Goal: Transaction & Acquisition: Purchase product/service

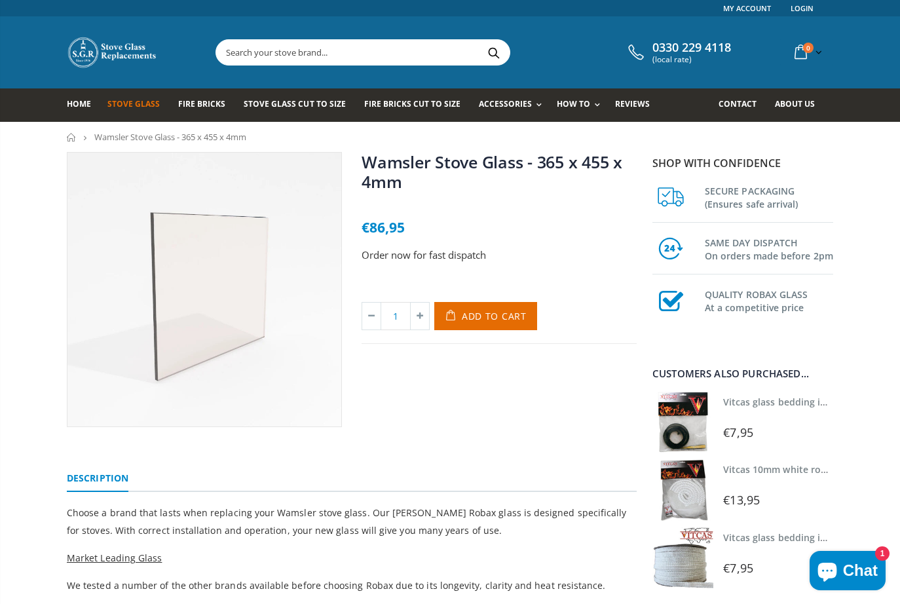
click at [136, 110] on link "Stove Glass" at bounding box center [138, 104] width 62 height 33
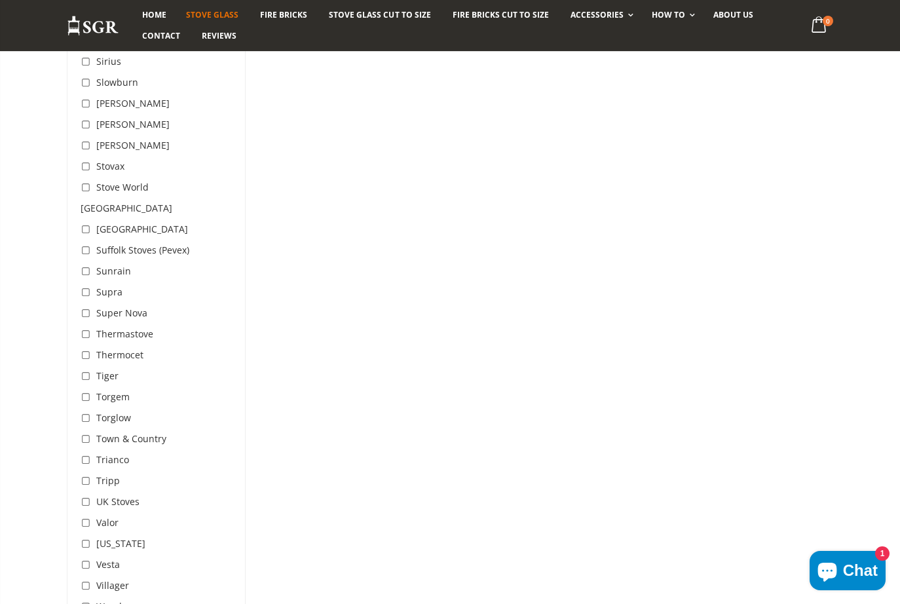
scroll to position [4009, 0]
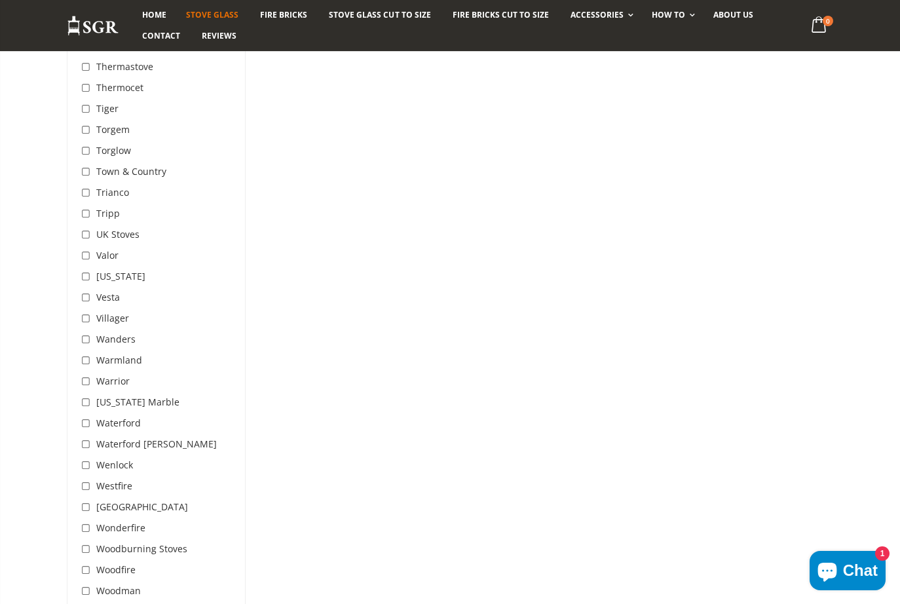
click at [122, 500] on span "[GEOGRAPHIC_DATA]" at bounding box center [142, 506] width 92 height 12
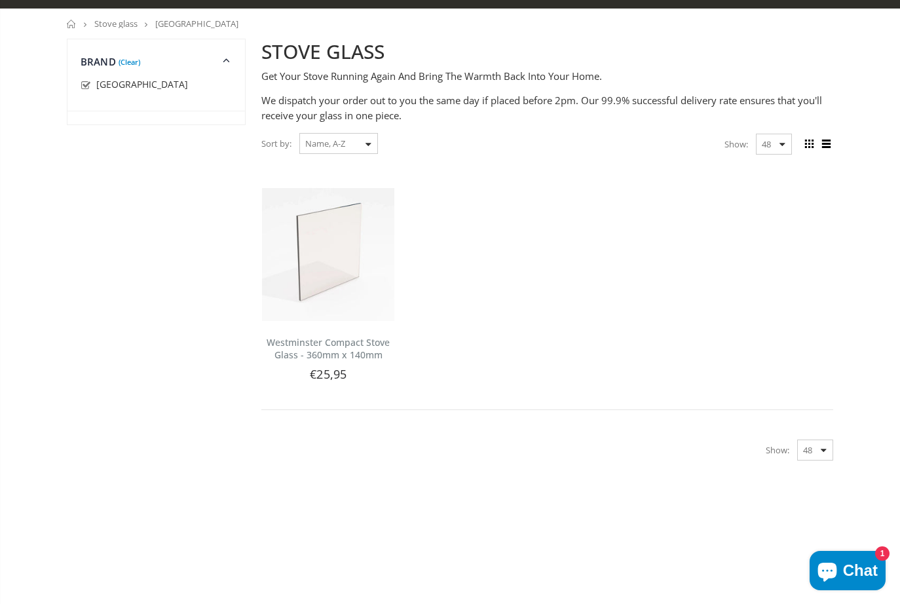
scroll to position [47, 0]
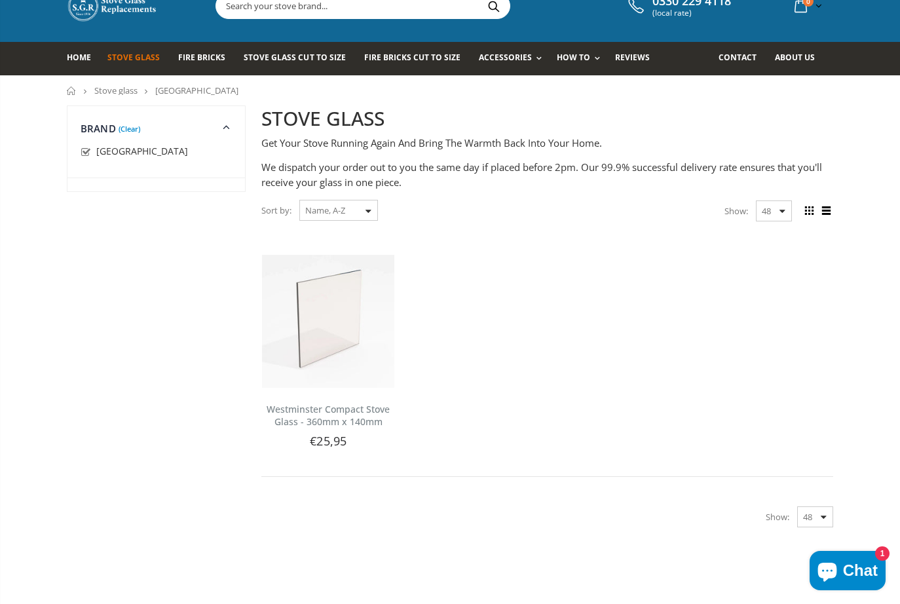
click at [369, 210] on div "Sort by: Featured Best Selling Name, A-Z Name, Z-A Price, low to high Price, hi…" at bounding box center [319, 210] width 117 height 23
click at [370, 210] on div "Sort by: Featured Best Selling Name, A-Z Name, Z-A Price, low to high Price, hi…" at bounding box center [319, 210] width 117 height 23
click at [299, 200] on select "Featured Best Selling Name, A-Z Name, Z-A Price, low to high Price, high to low…" at bounding box center [338, 210] width 79 height 21
click at [342, 209] on select "Featured Best Selling Name, A-Z Name, Z-A Price, low to high Price, high to low…" at bounding box center [338, 210] width 79 height 21
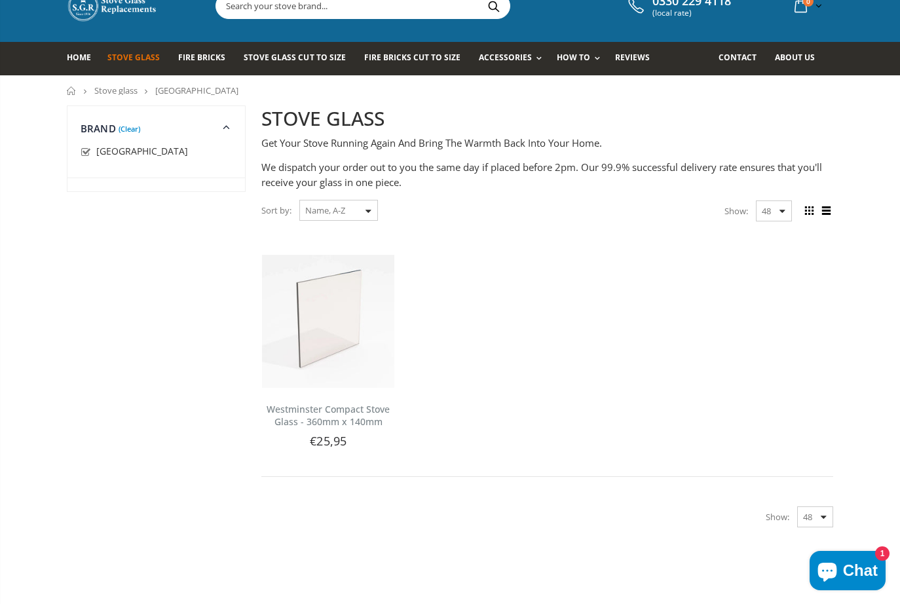
click at [368, 211] on div "Sort by: Featured Best Selling Name, A-Z Name, Z-A Price, low to high Price, hi…" at bounding box center [319, 210] width 117 height 23
click at [536, 273] on ul "Westminster Compact Stove Glass - 360mm x 140mm Choose a brand that lasts when …" at bounding box center [547, 349] width 585 height 254
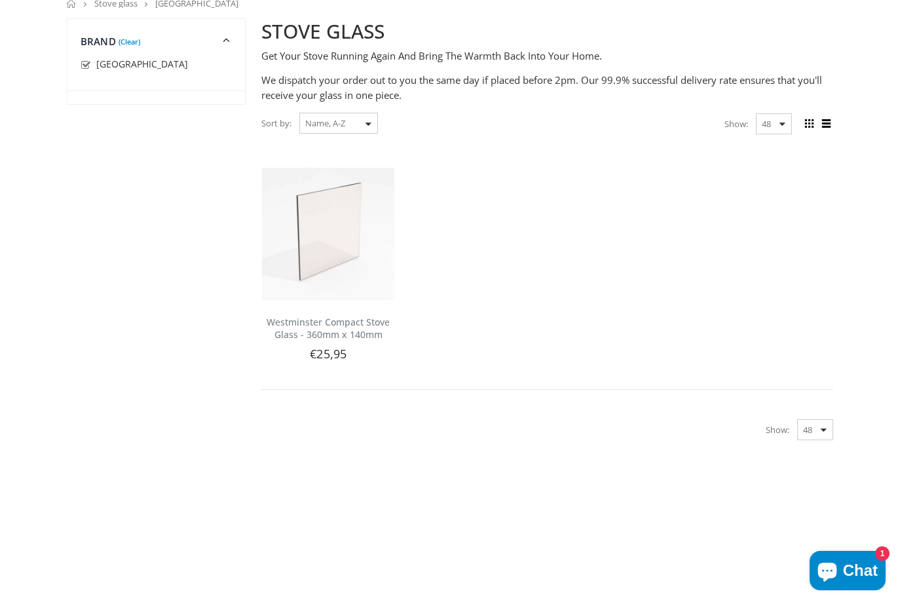
scroll to position [0, 0]
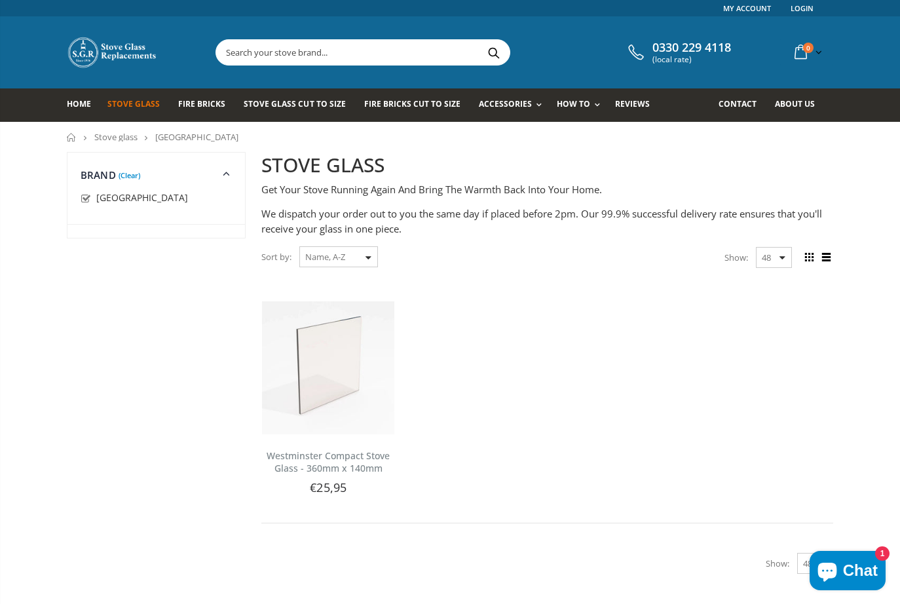
click at [226, 176] on icon at bounding box center [227, 172] width 16 height 15
click at [133, 103] on span "Stove Glass" at bounding box center [133, 103] width 52 height 11
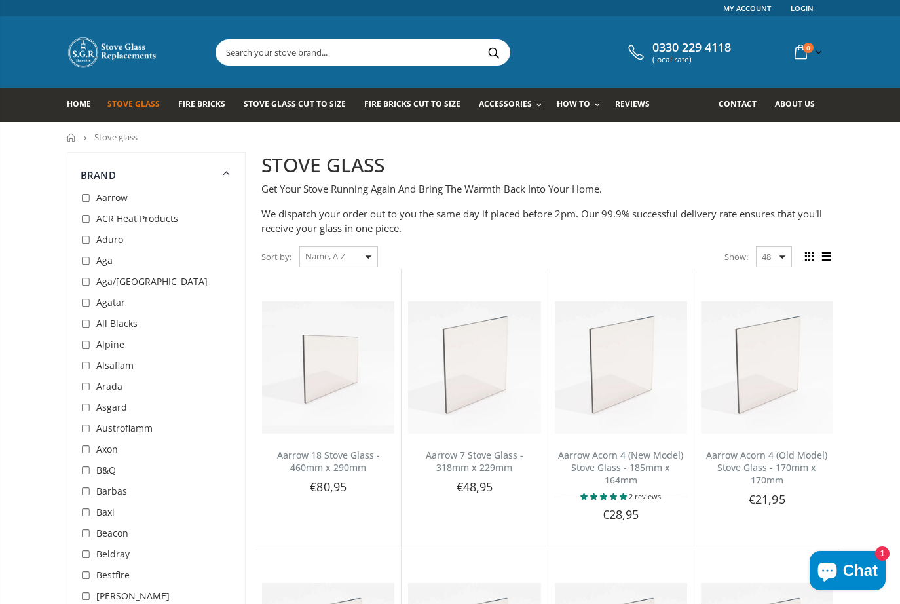
click at [264, 55] on input "text" at bounding box center [436, 52] width 440 height 25
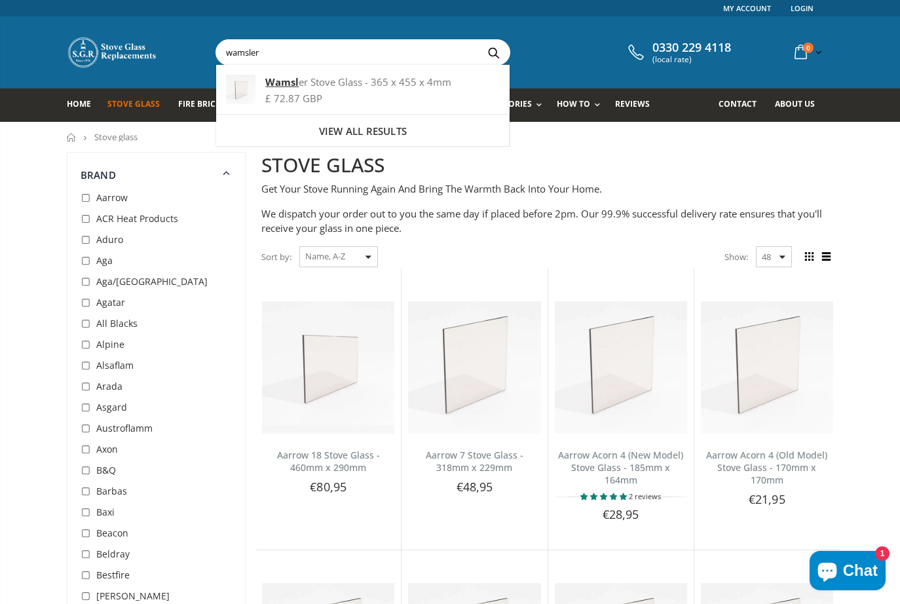
type input "wamsler"
click at [479, 40] on button "Search" at bounding box center [493, 52] width 29 height 25
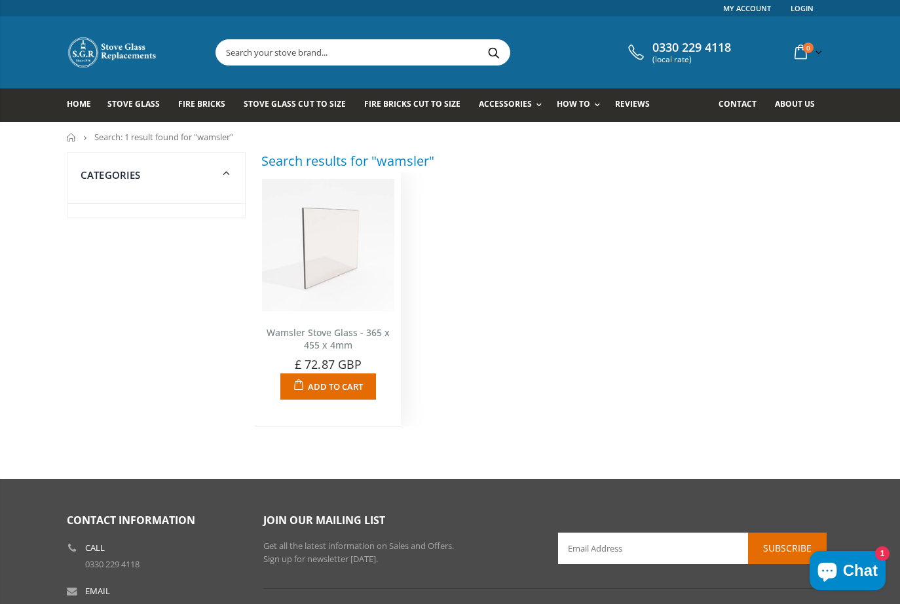
click at [322, 248] on img at bounding box center [328, 245] width 132 height 132
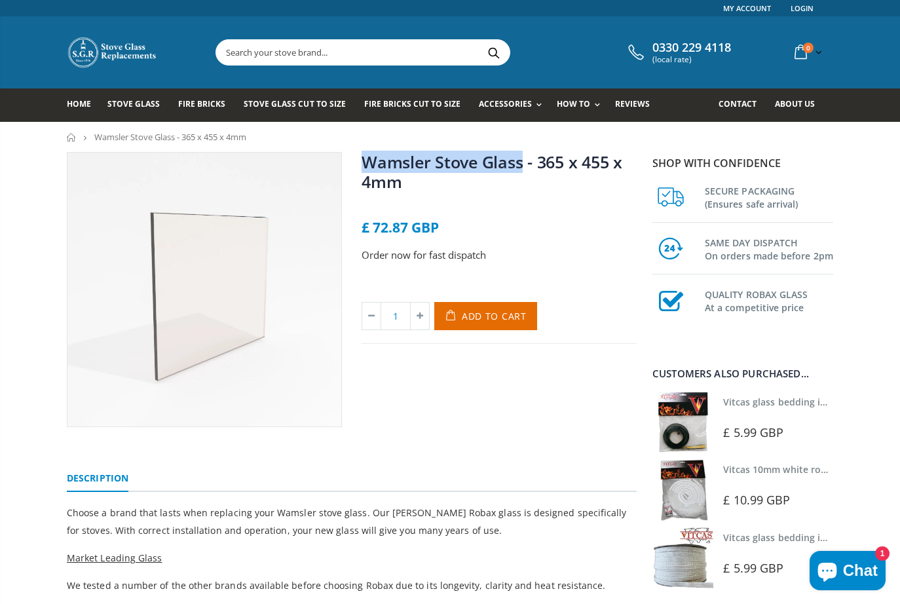
drag, startPoint x: 360, startPoint y: 158, endPoint x: 523, endPoint y: 160, distance: 163.1
click at [523, 160] on div "Wamsler Stove Glass - 365 x 455 x 4mm No reviews £ 72.87 GBP Order now for fast…" at bounding box center [499, 289] width 295 height 275
